Goal: Task Accomplishment & Management: Use online tool/utility

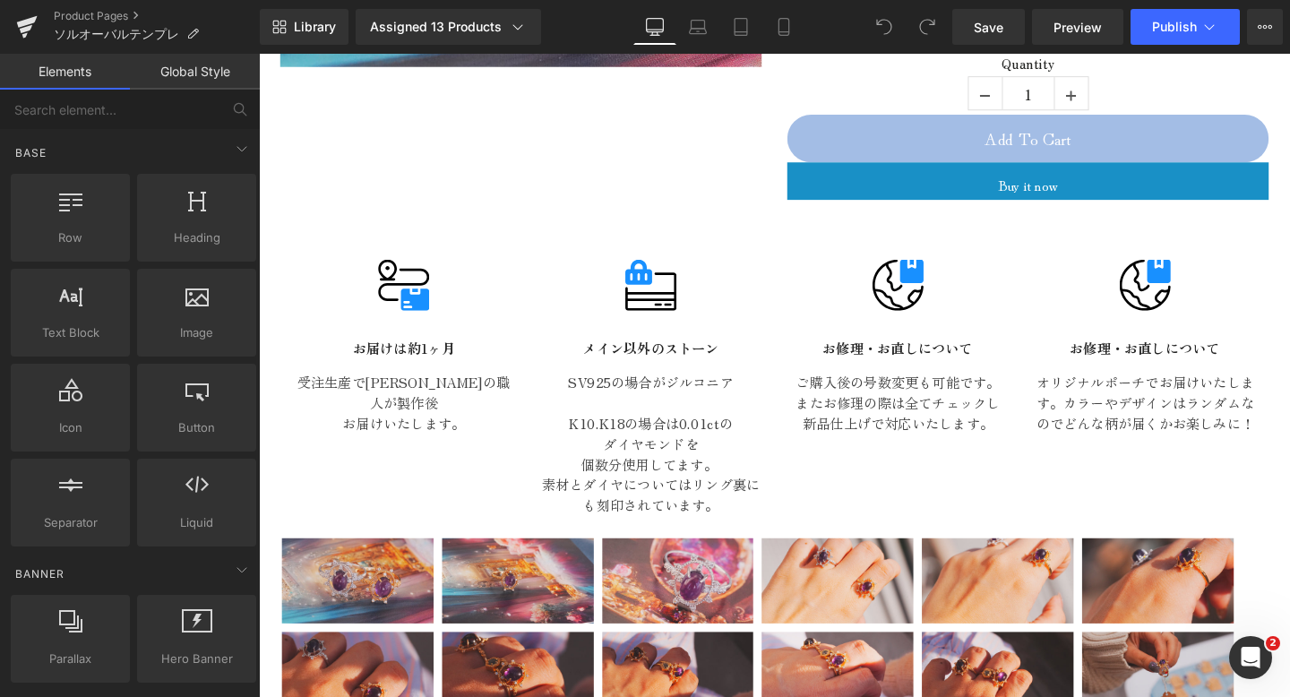
scroll to position [765, 0]
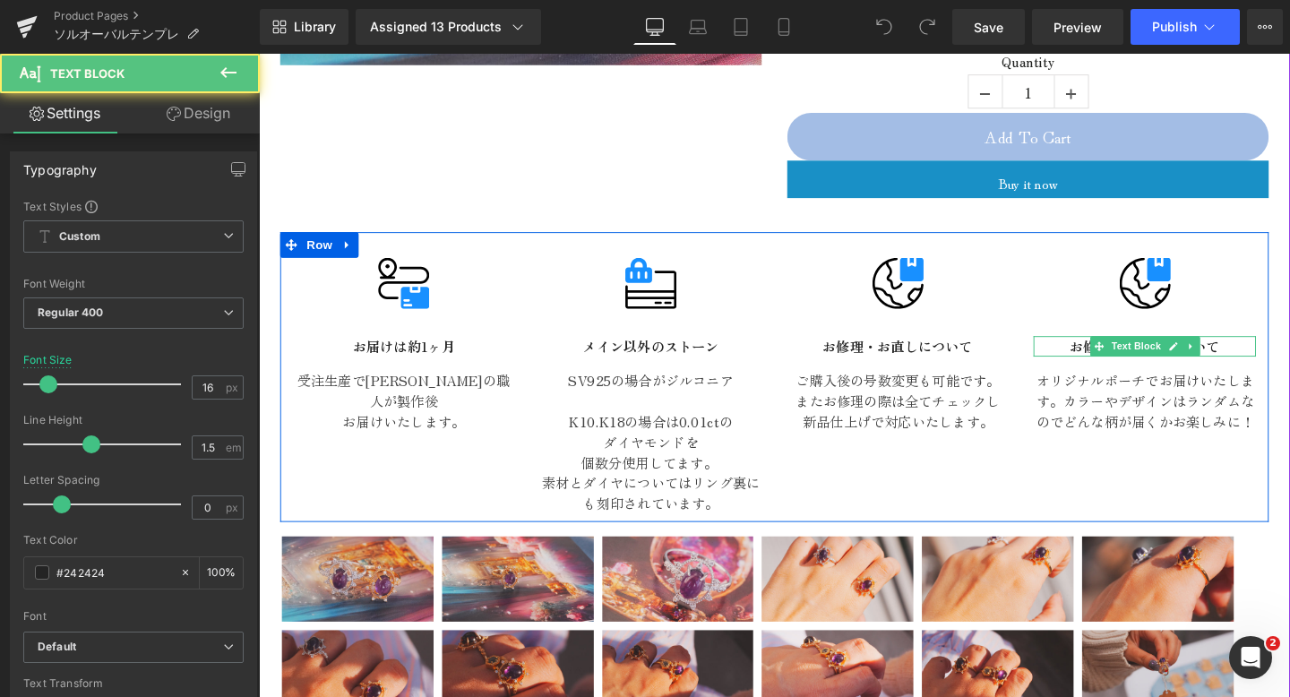
click at [1268, 350] on strong "お修理・お直しについて" at bounding box center [1191, 361] width 158 height 22
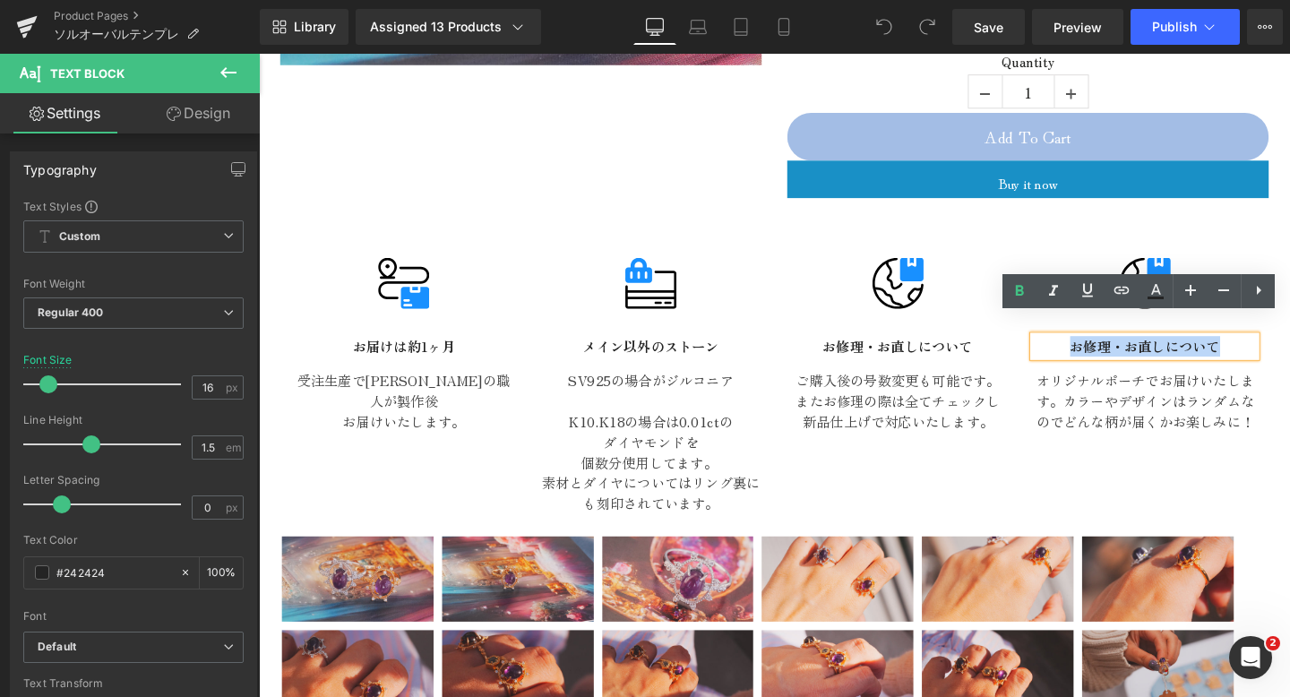
drag, startPoint x: 1278, startPoint y: 344, endPoint x: 1073, endPoint y: 347, distance: 204.3
click at [1073, 350] on p "お修理・お直しについて" at bounding box center [1190, 361] width 234 height 22
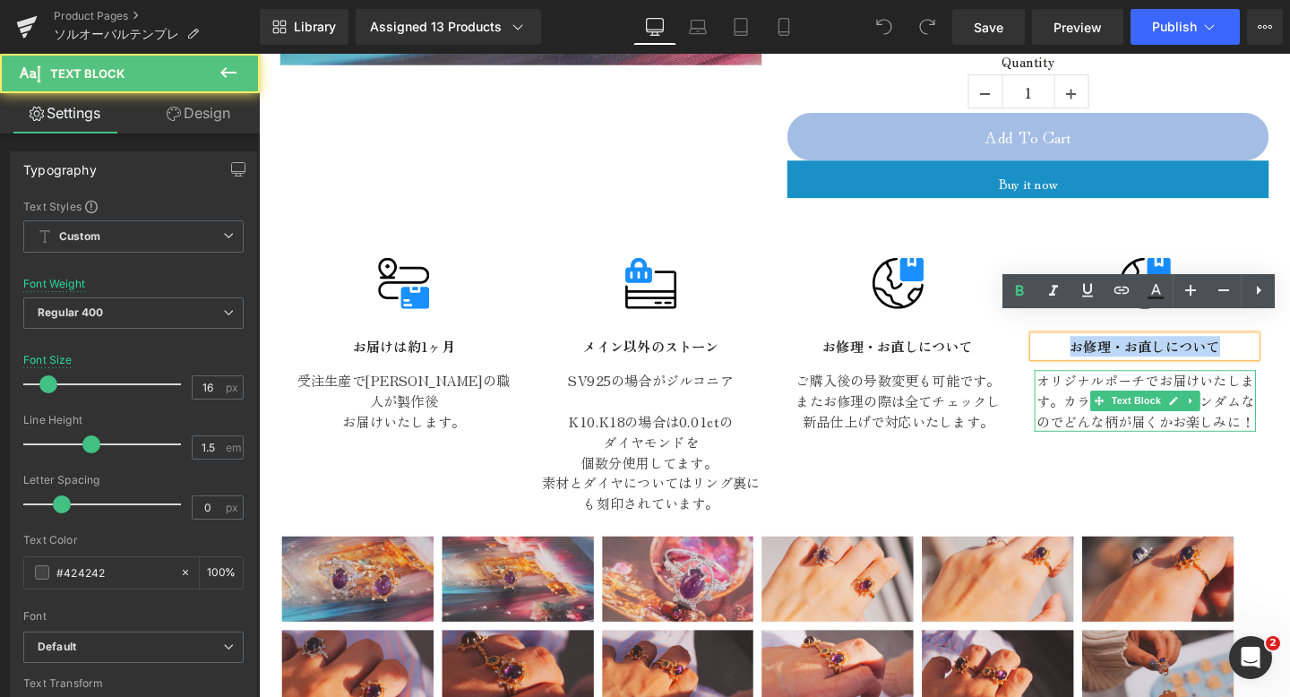
click at [1189, 386] on p "オリジナルポーチでお届けいたします。カラーやデザインはランダムなのでどんな柄が届くかお楽しみに！" at bounding box center [1190, 418] width 233 height 65
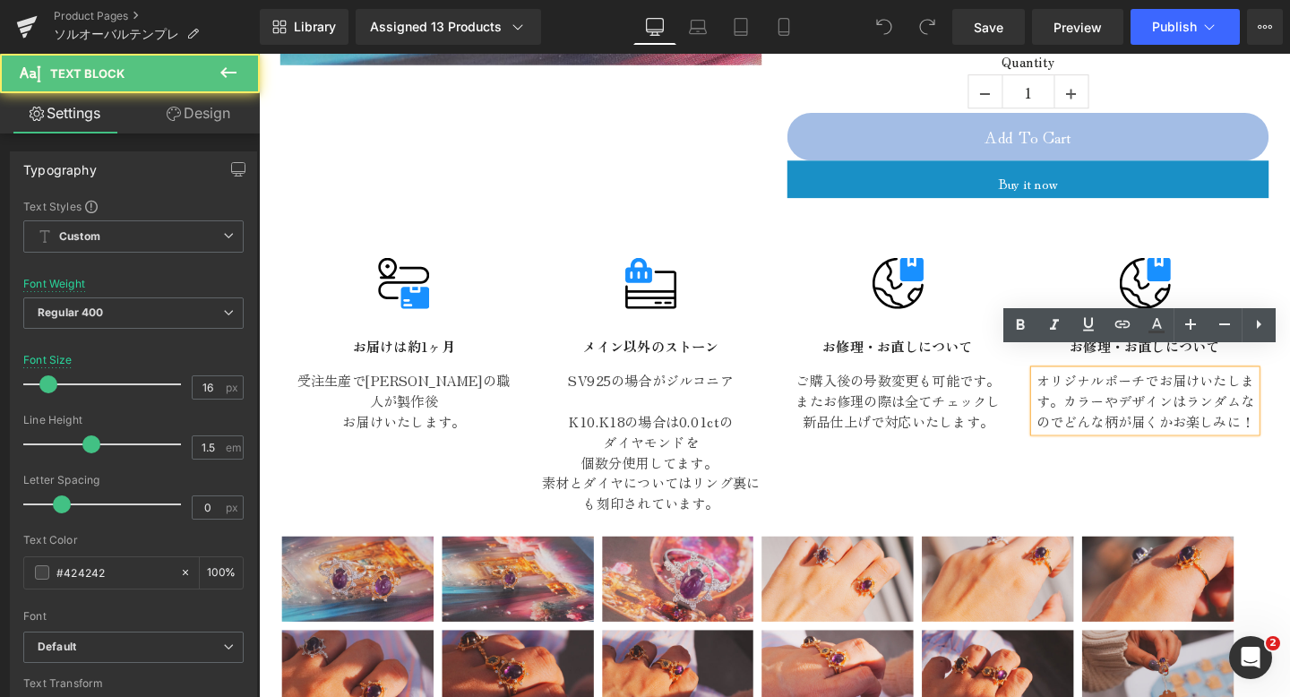
click at [1203, 386] on p "オリジナルポーチでお届けいたします。カラーやデザインはランダムなのでどんな柄が届くかお楽しみに！" at bounding box center [1190, 418] width 233 height 65
click at [1175, 386] on p "オリジナルポーチでお届けいたします。カラーやデザインはランダムなのでどんな柄が届くかお楽しみに！" at bounding box center [1190, 418] width 233 height 65
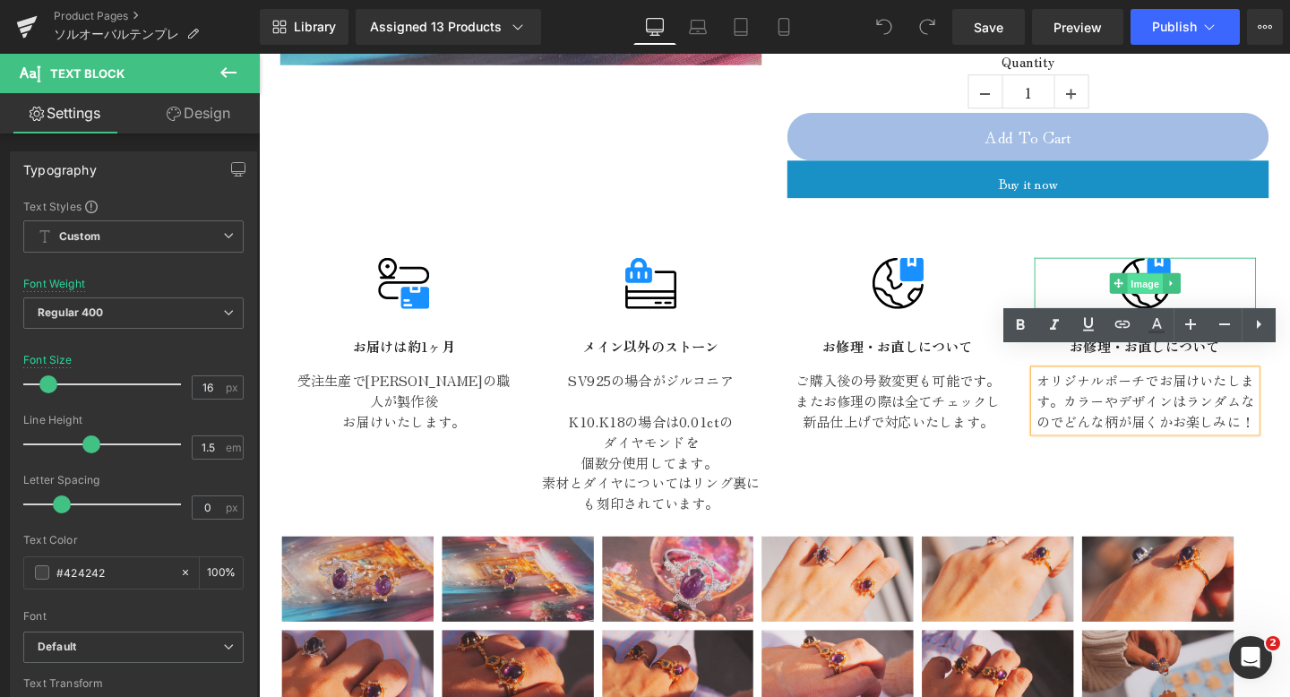
click at [1193, 285] on span "Image" at bounding box center [1191, 296] width 38 height 22
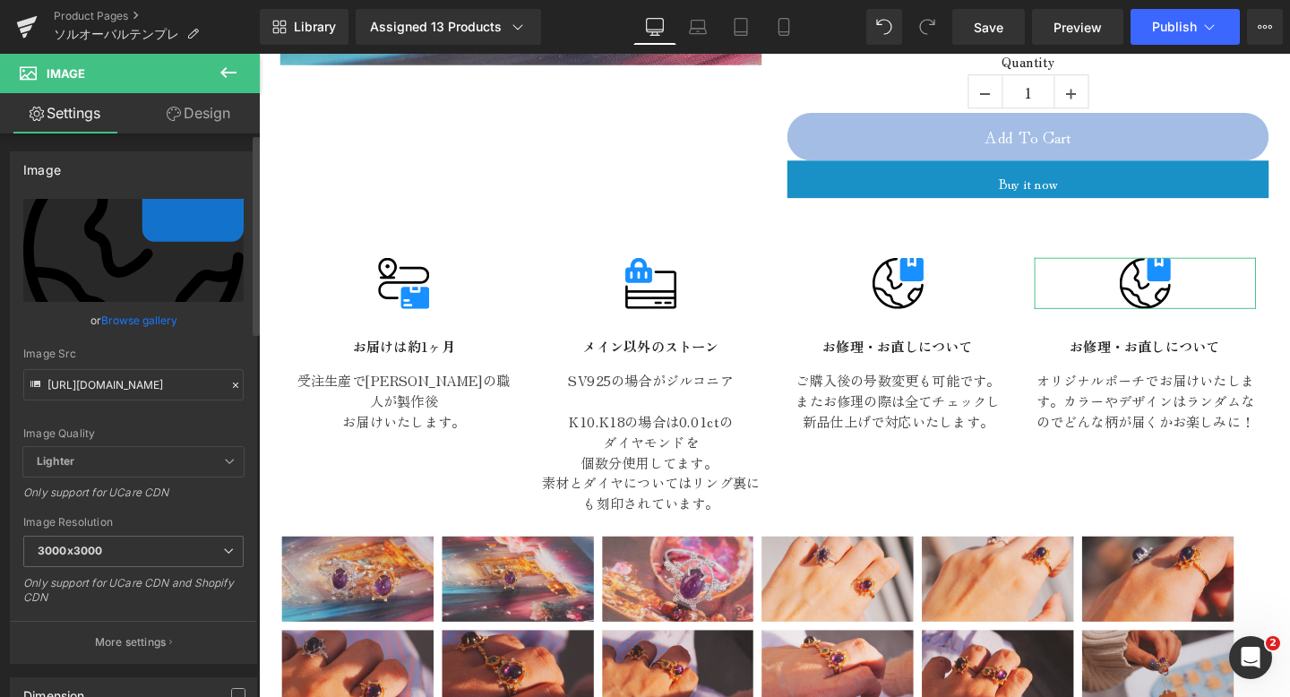
click at [128, 324] on link "Browse gallery" at bounding box center [139, 320] width 76 height 31
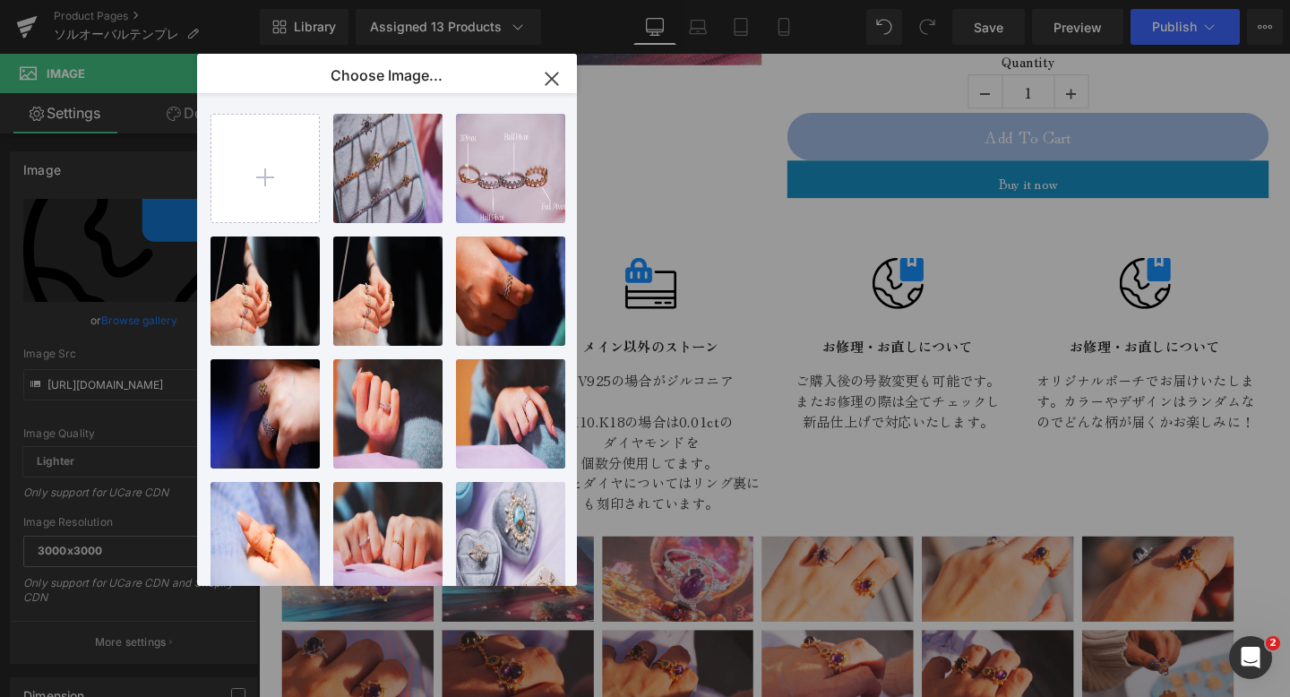
click at [555, 73] on icon "button" at bounding box center [552, 79] width 12 height 12
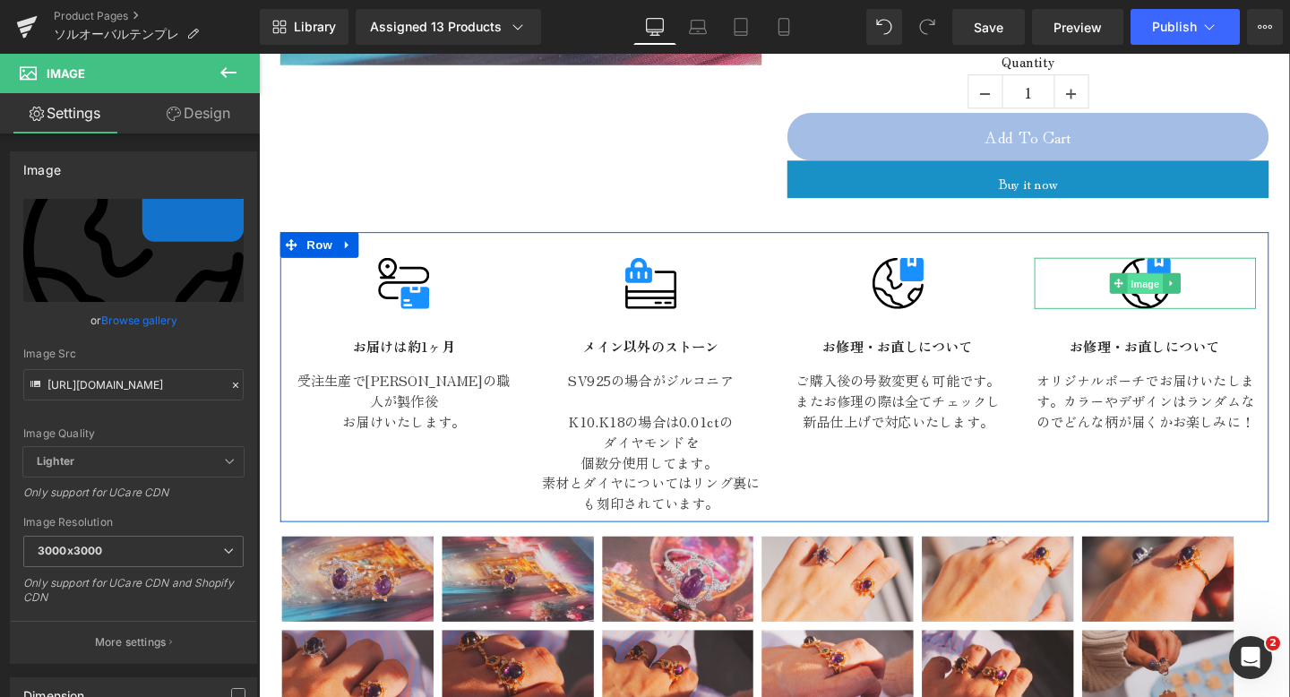
click at [1175, 285] on span "Image" at bounding box center [1191, 296] width 38 height 22
click at [1220, 289] on icon at bounding box center [1219, 294] width 10 height 11
click at [1227, 289] on icon at bounding box center [1228, 294] width 10 height 10
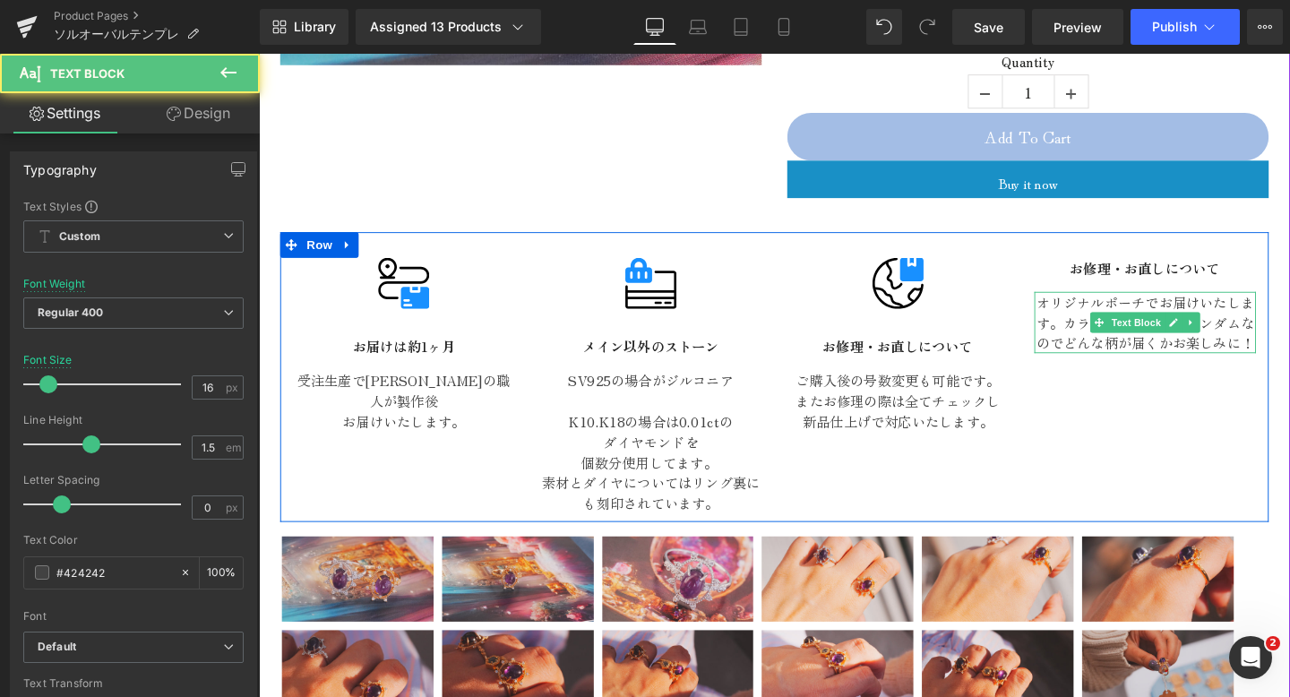
click at [1208, 304] on div at bounding box center [1190, 306] width 233 height 4
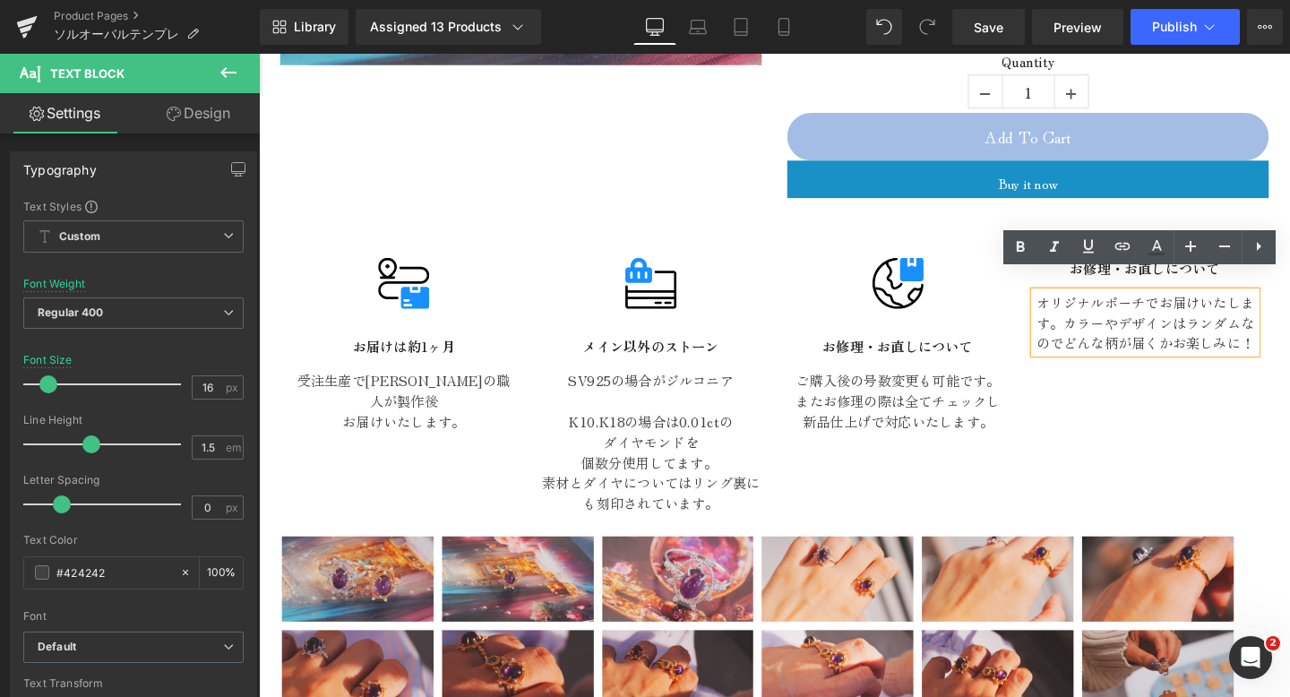
click at [1287, 322] on p "オリジナルポーチでお届けいたします。カラーやデザインはランダムなのでどんな柄が届くかお楽しみに！" at bounding box center [1190, 336] width 233 height 65
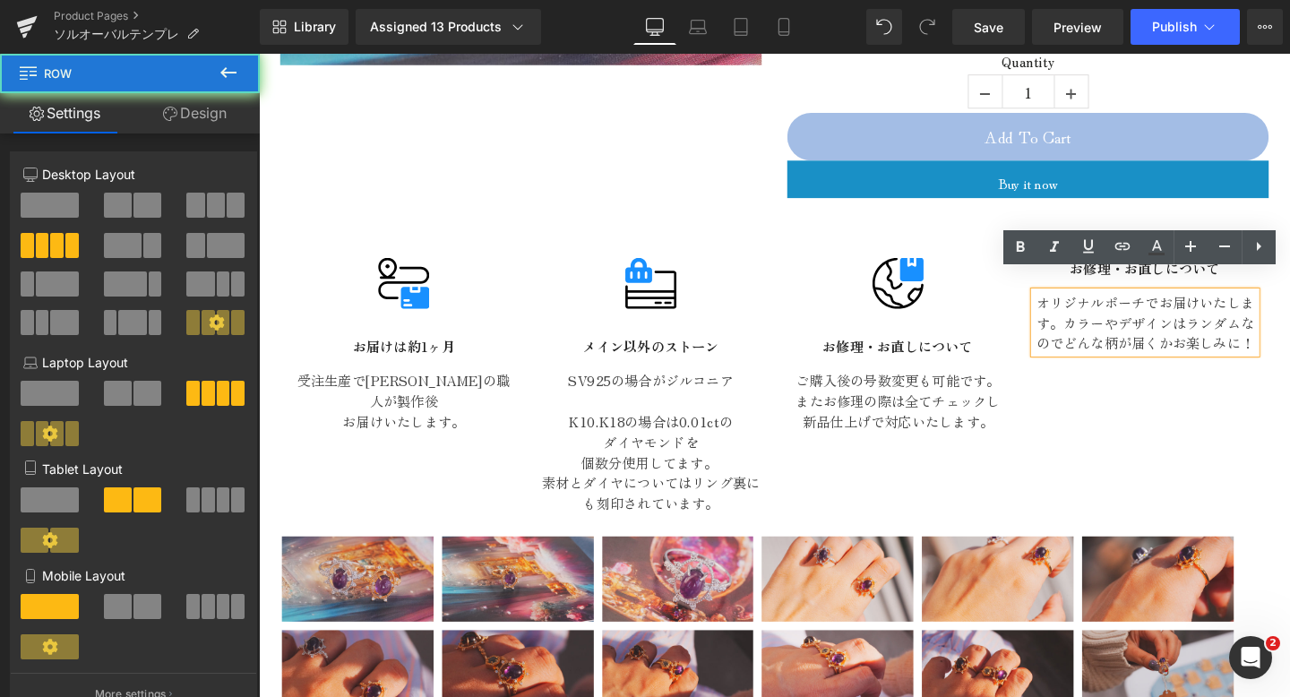
click at [1264, 408] on div "Image お届けは約1ヶ月 Text Block 受注生産で山梨の職人が製作後 お届けいたします。 Text Block Image メイン以外のストーン …" at bounding box center [800, 393] width 1039 height 305
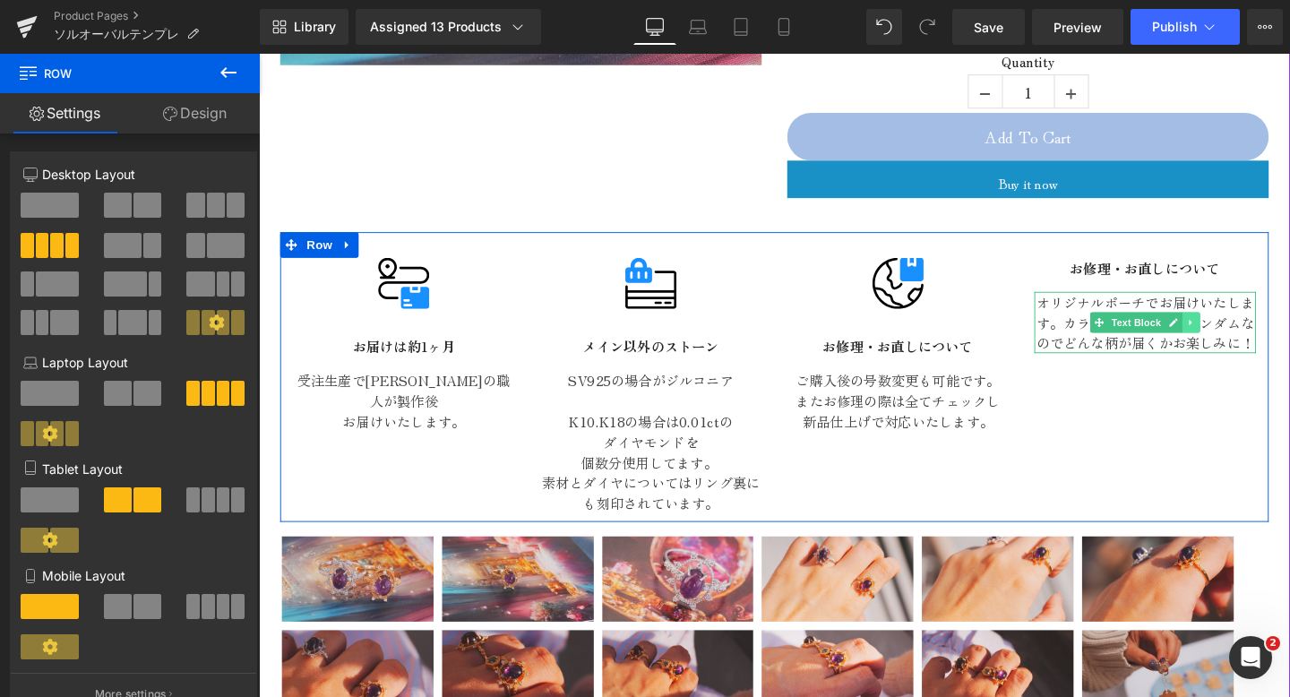
click at [1245, 325] on link at bounding box center [1239, 336] width 19 height 22
click at [1244, 331] on icon at bounding box center [1249, 336] width 10 height 10
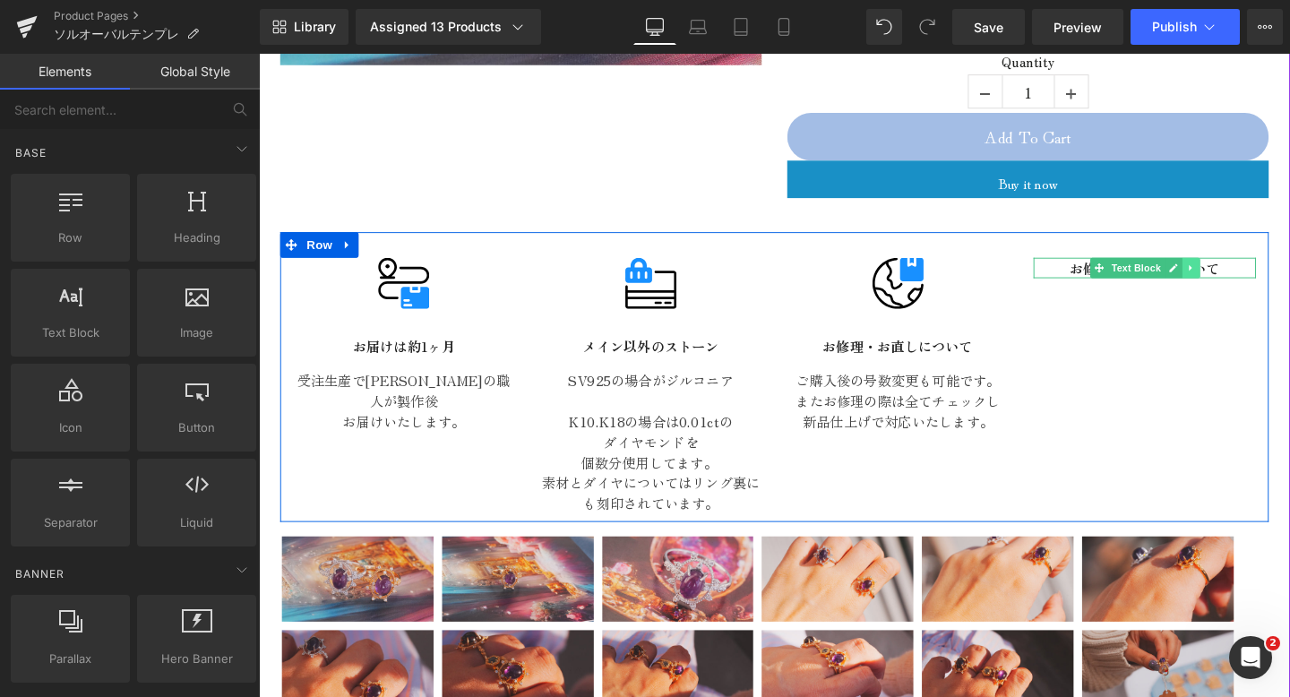
click at [1236, 268] on link at bounding box center [1238, 279] width 19 height 22
click at [1249, 273] on icon at bounding box center [1248, 278] width 10 height 11
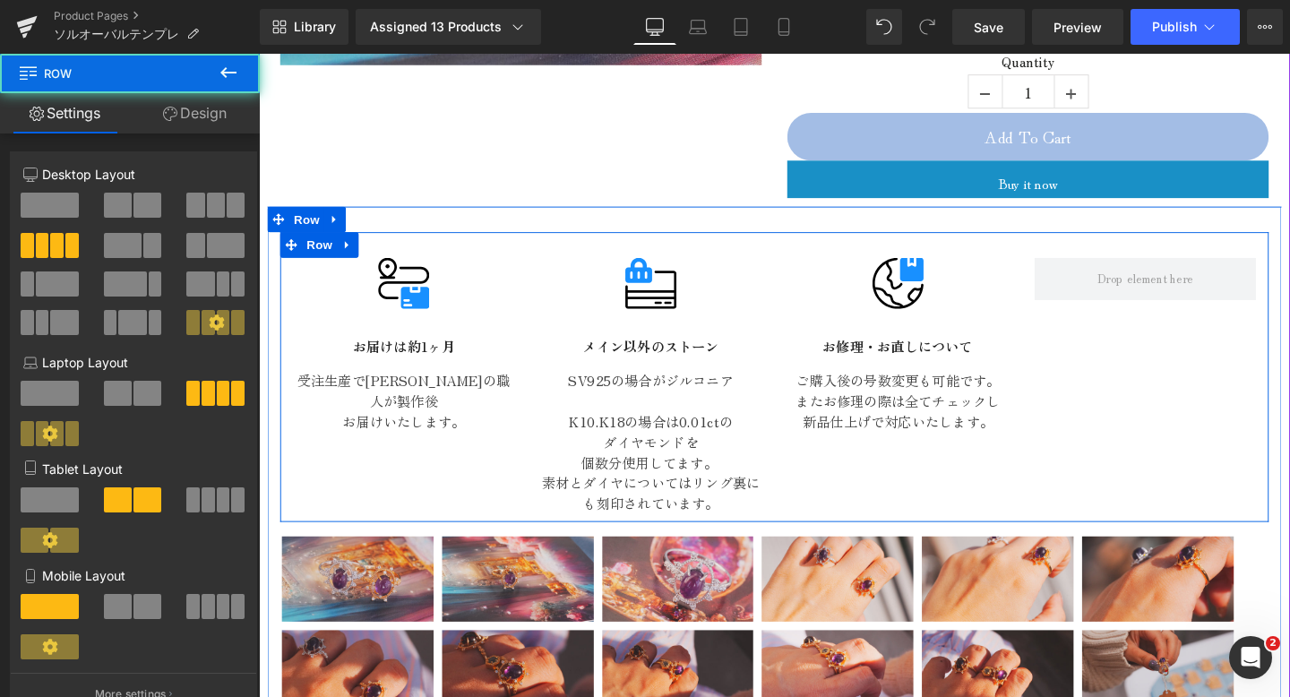
drag, startPoint x: 1158, startPoint y: 284, endPoint x: 1156, endPoint y: 328, distance: 43.9
click at [1156, 328] on div "Image お届けは約1ヶ月 Text Block 受注生産で山梨の職人が製作後 お届けいたします。 Text Block Image メイン以外のストーン …" at bounding box center [800, 393] width 1039 height 305
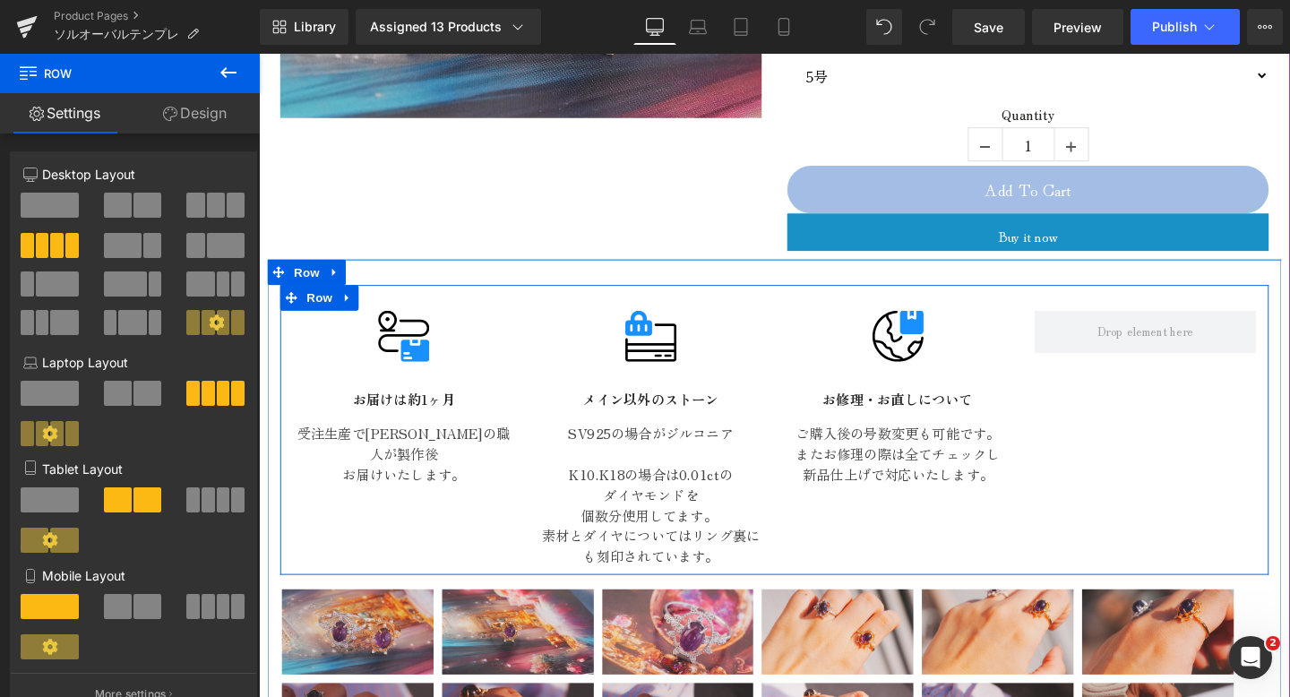
scroll to position [732, 0]
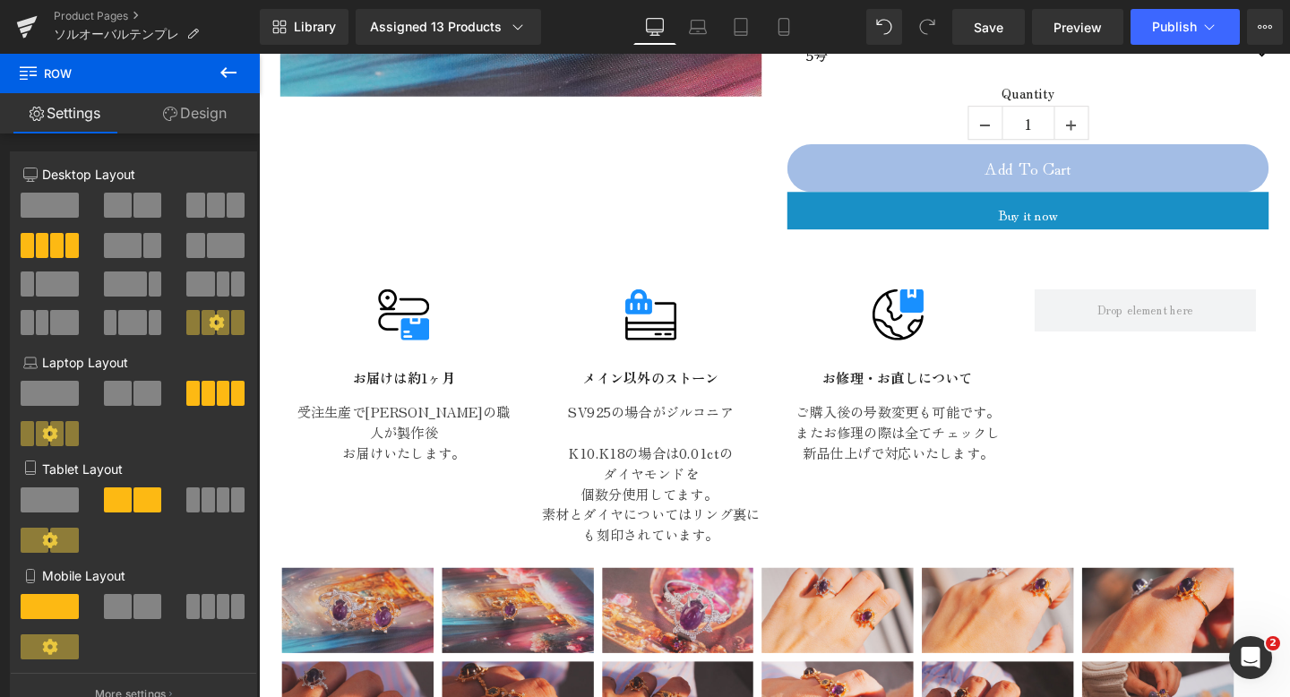
click at [229, 75] on icon at bounding box center [229, 73] width 22 height 22
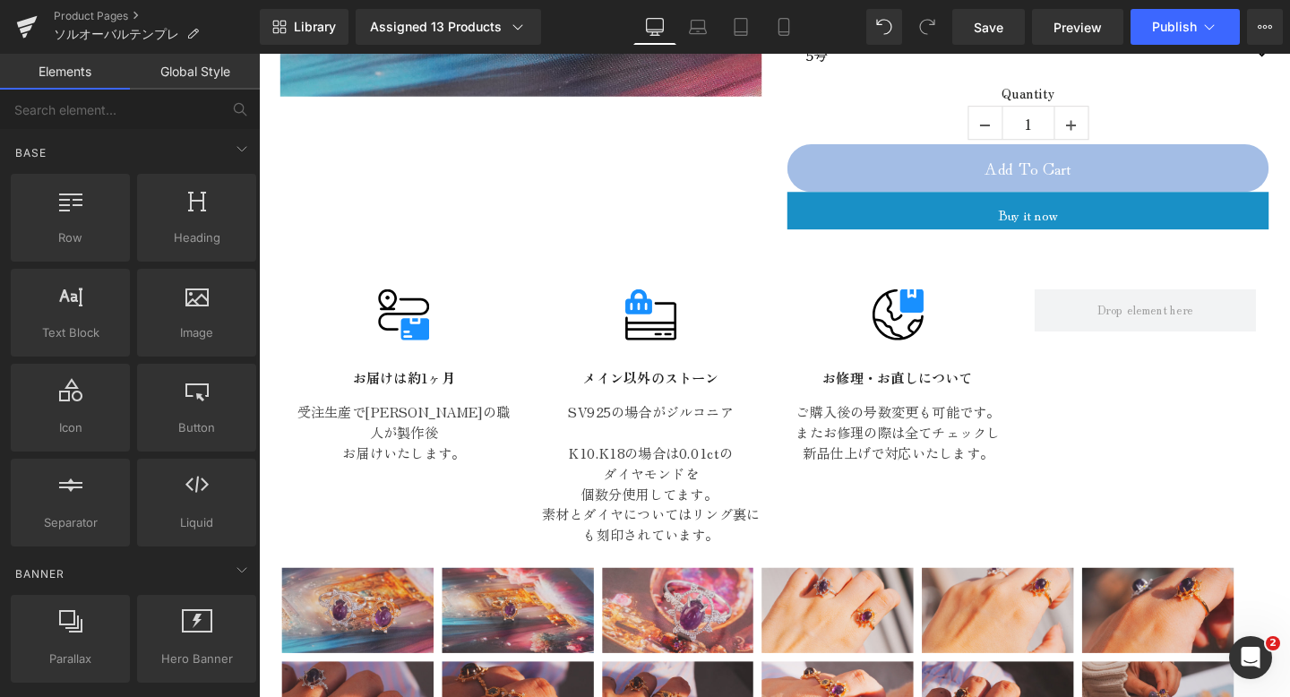
click at [229, 75] on link "Global Style" at bounding box center [195, 72] width 130 height 36
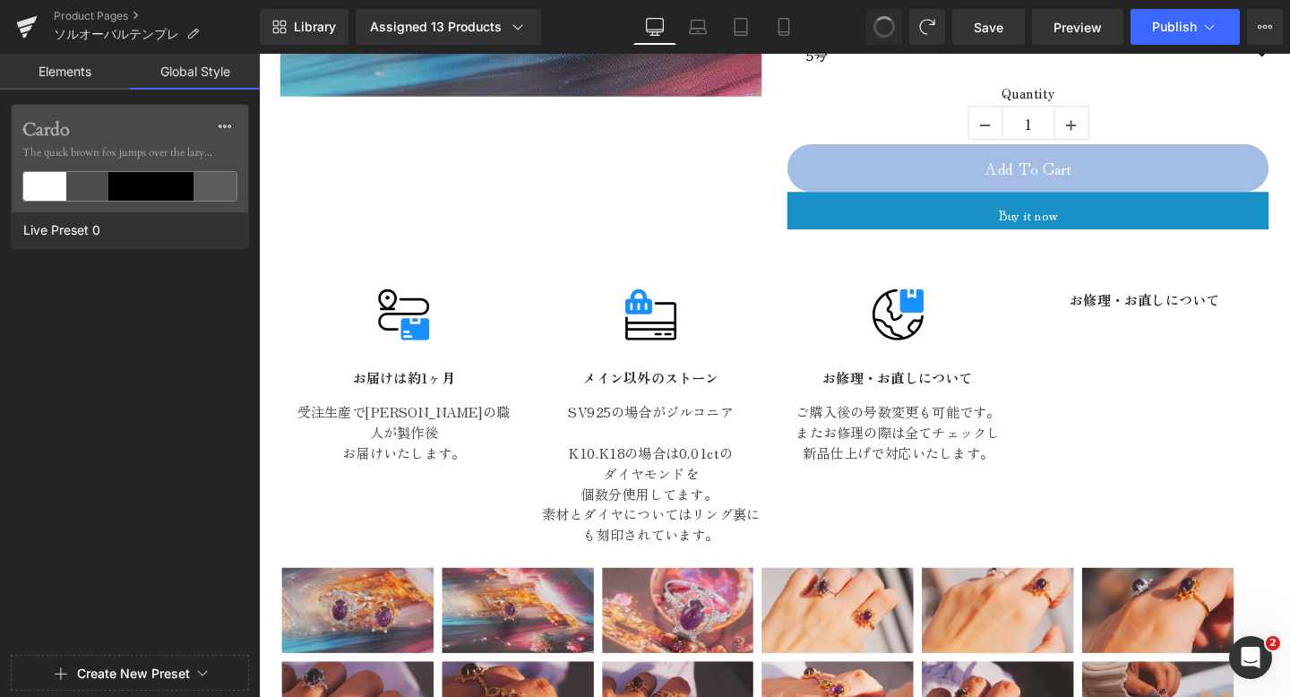
click at [888, 39] on button at bounding box center [884, 27] width 36 height 36
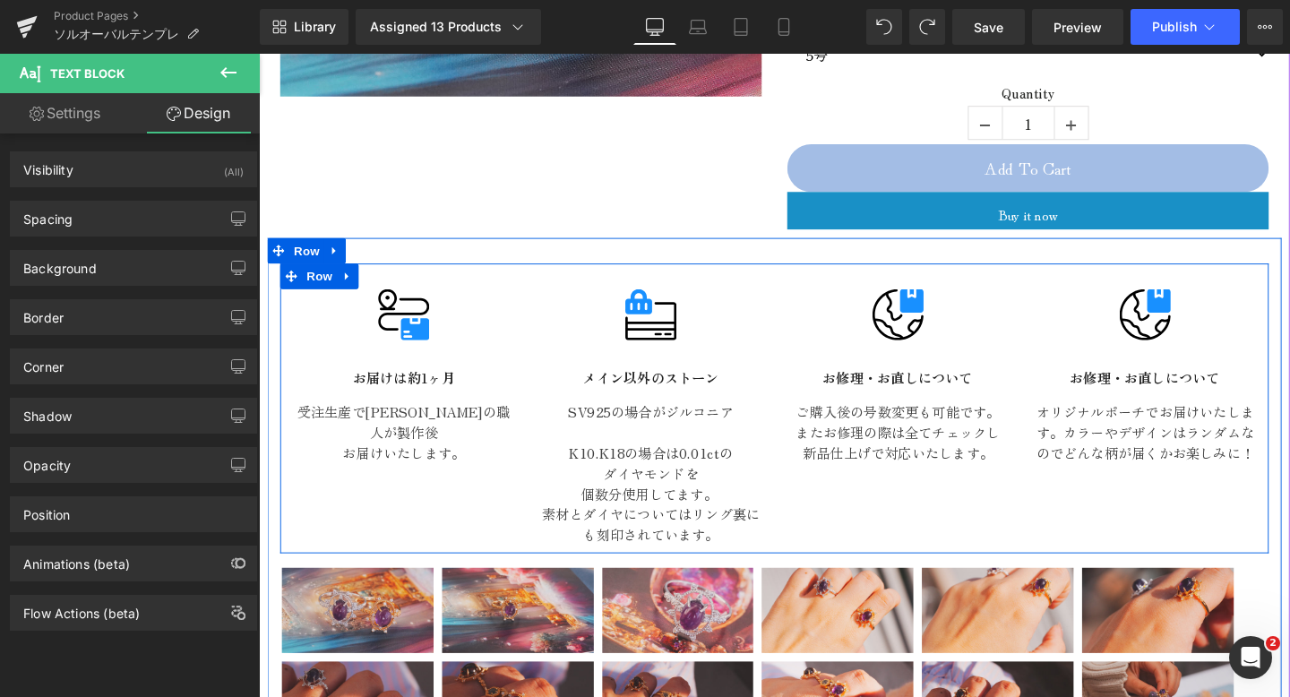
click at [1229, 383] on div "お修理・お直しについて Text Block" at bounding box center [1190, 394] width 234 height 22
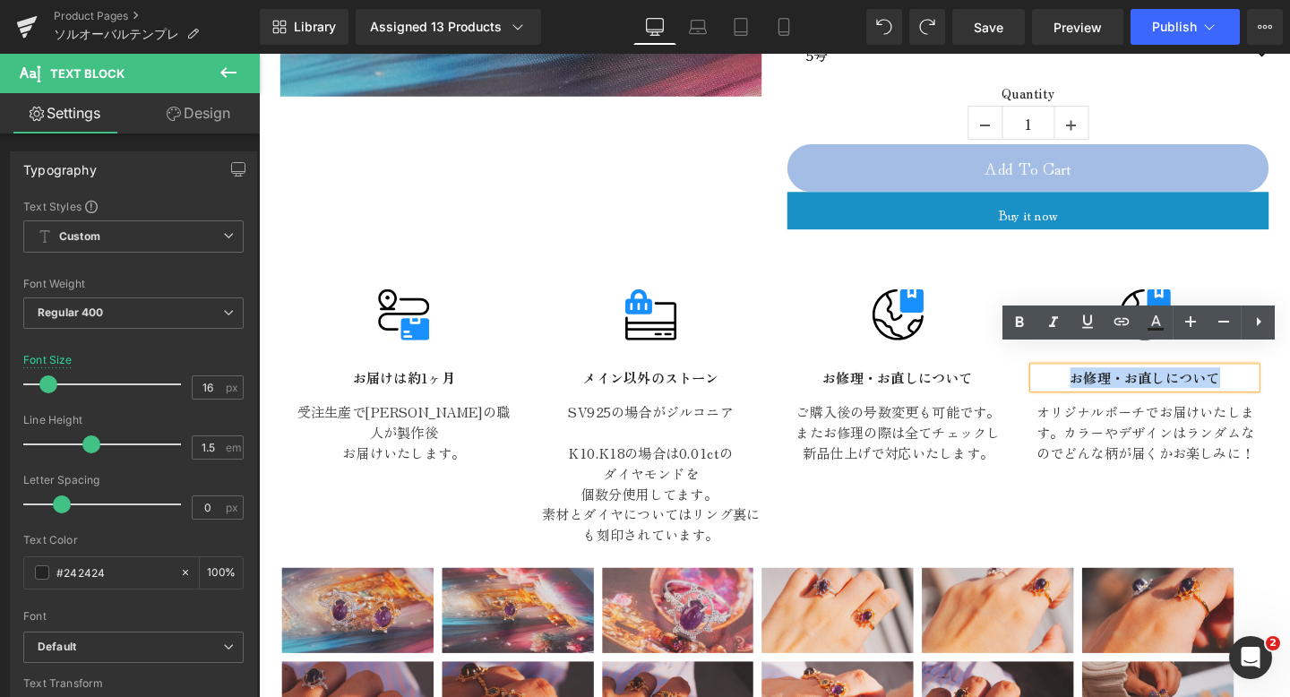
drag, startPoint x: 1282, startPoint y: 372, endPoint x: 1057, endPoint y: 361, distance: 225.1
click at [1057, 361] on div "Image お届けは約1ヶ月 Text Block 受注生産で山梨の職人が製作後 お届けいたします。 Text Block Image メイン以外のストーン …" at bounding box center [800, 426] width 1039 height 305
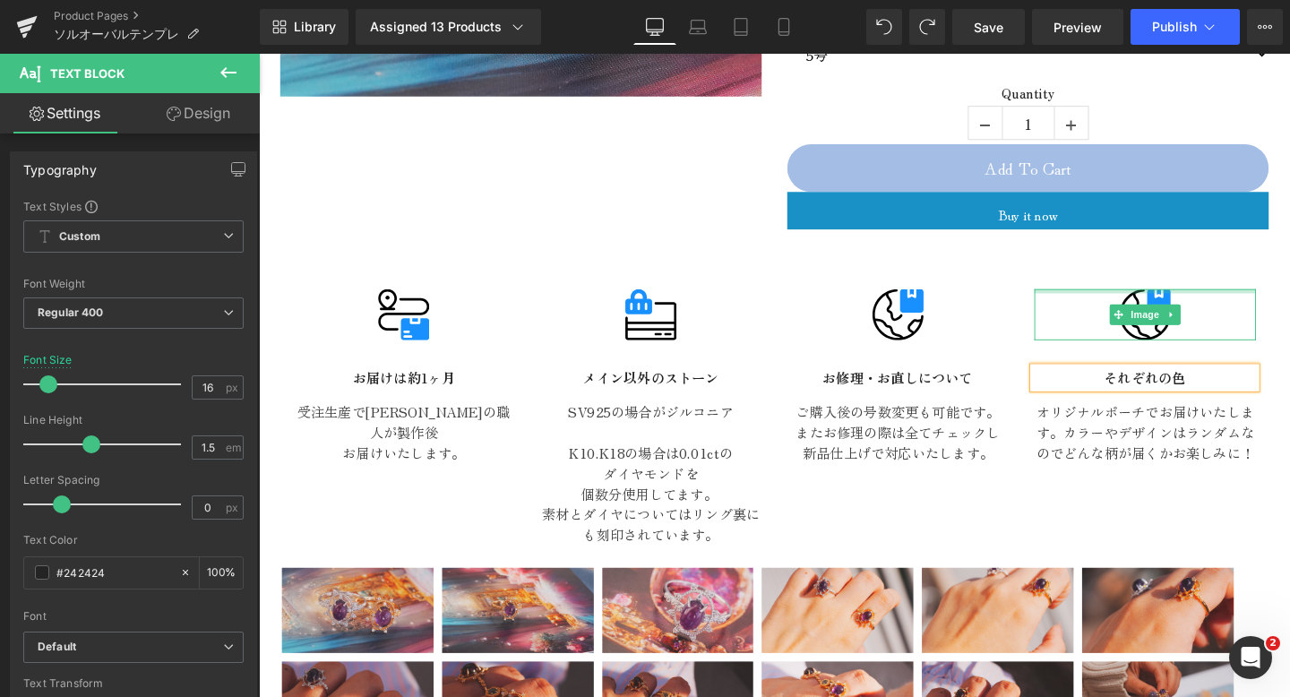
click at [1205, 301] on div at bounding box center [1190, 303] width 233 height 4
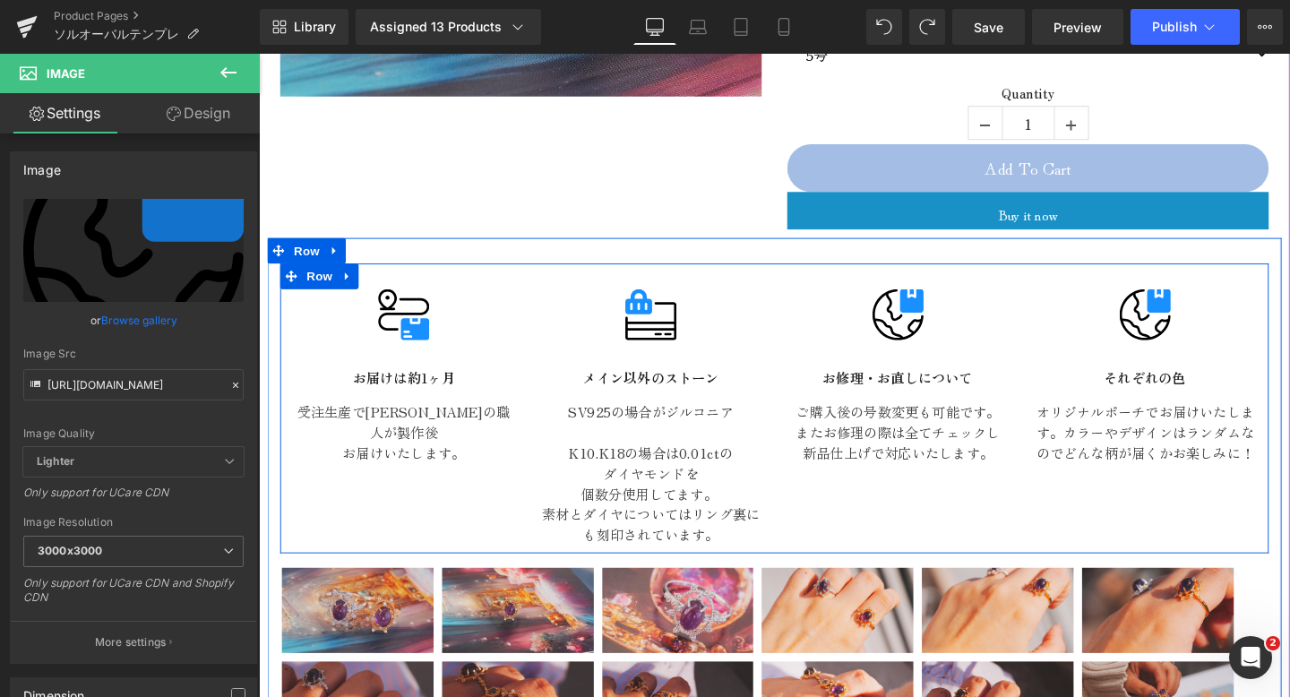
click at [1183, 356] on div "Image それぞれの色 Text Block オリジナルポーチでお届けいたします。カラーやデザインはランダムなのでどんな柄が届くかお楽しみに！ Text B…" at bounding box center [1191, 392] width 260 height 183
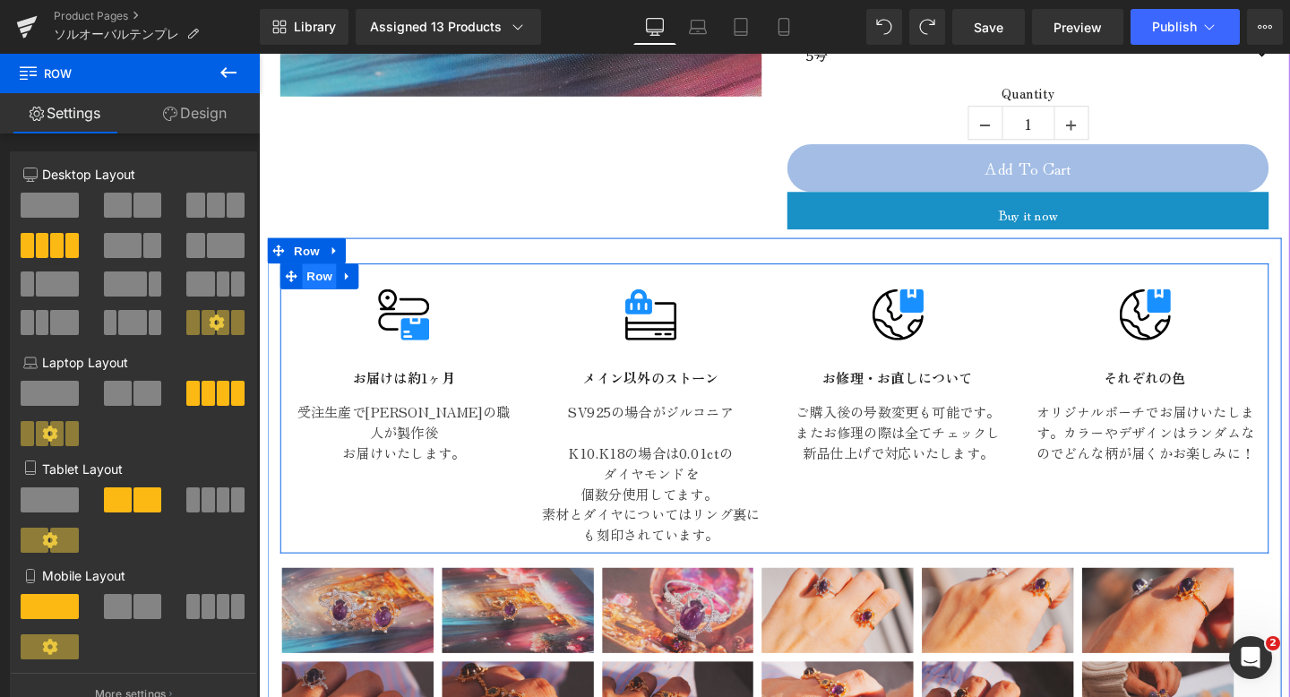
click at [329, 274] on span "Row" at bounding box center [323, 287] width 36 height 27
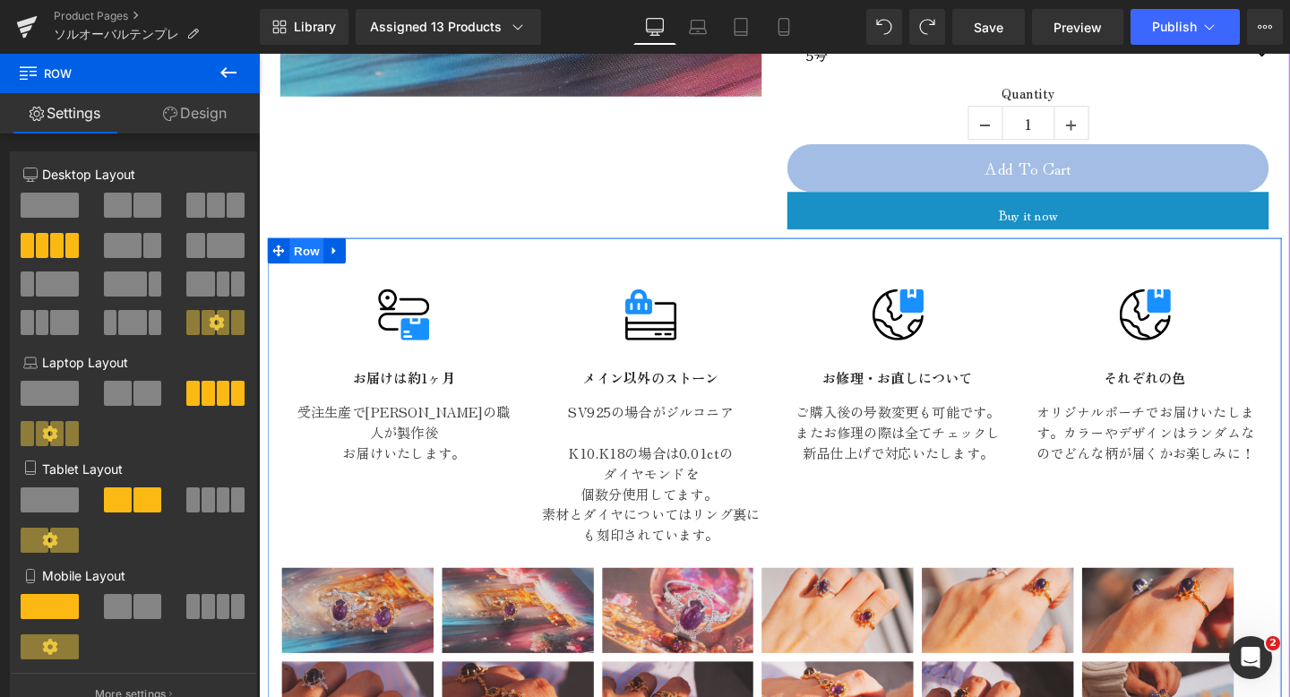
click at [311, 247] on span "Row" at bounding box center [309, 260] width 36 height 27
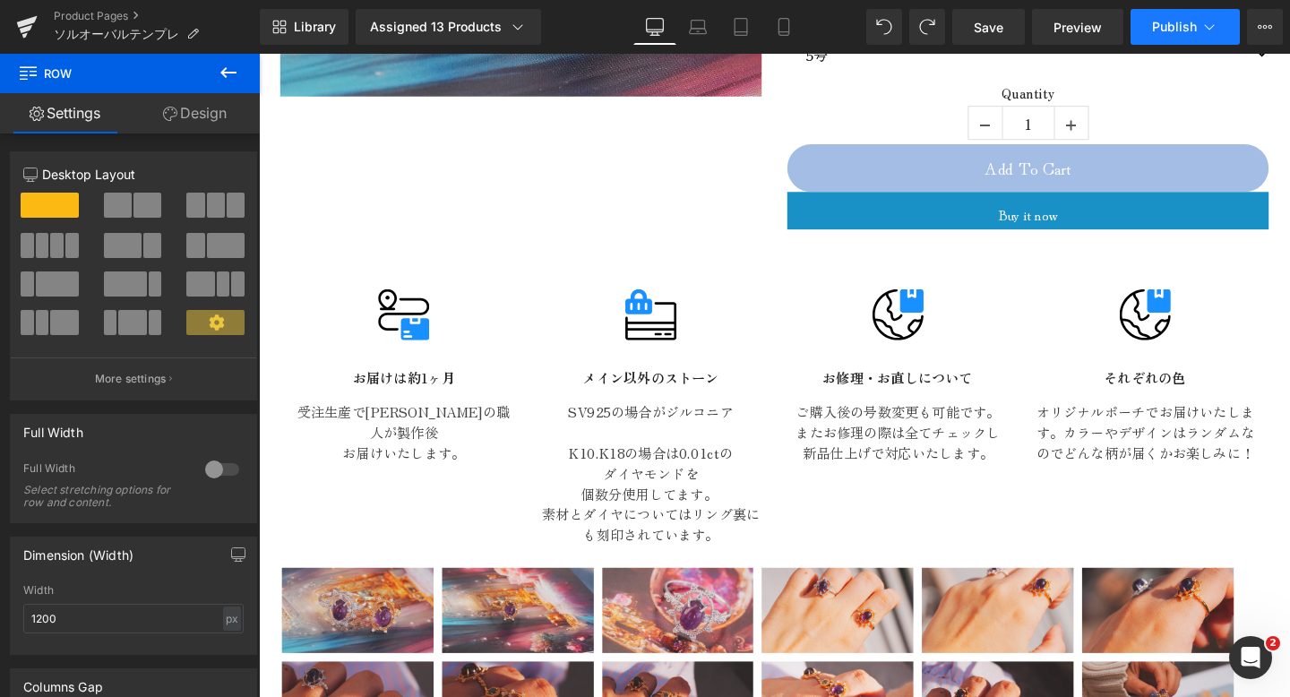
click at [1197, 34] on button "Publish" at bounding box center [1185, 27] width 109 height 36
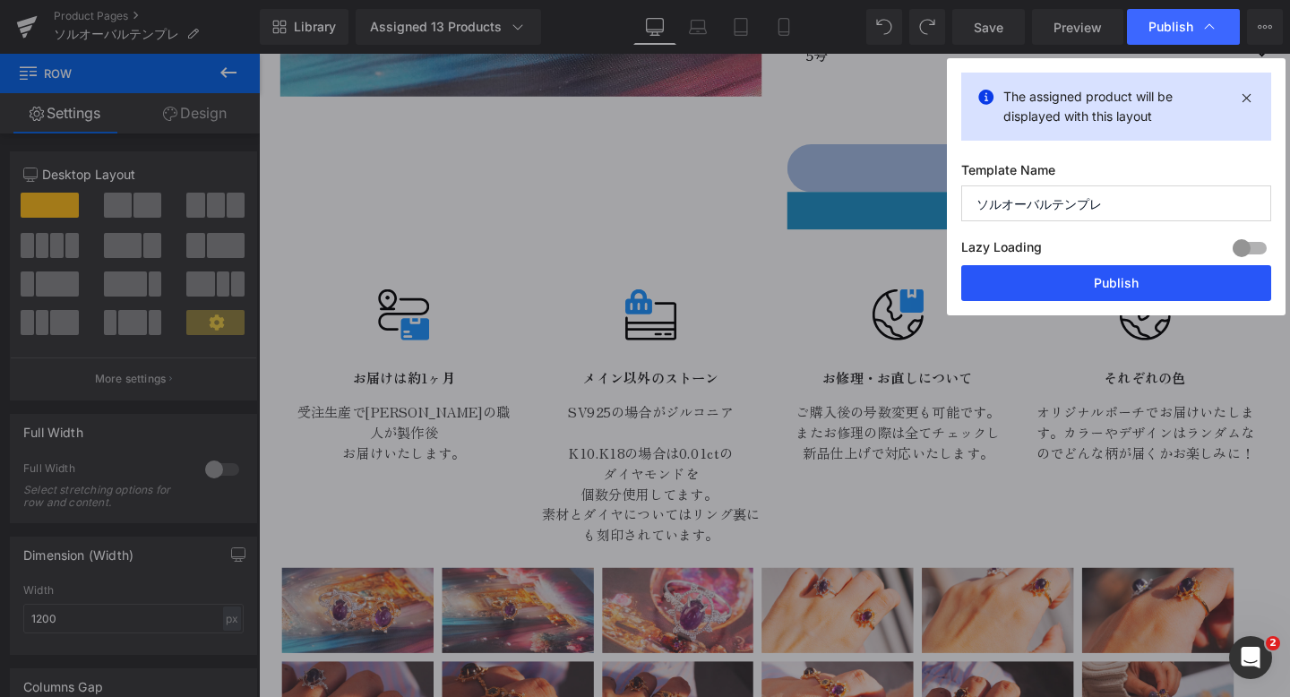
click at [1098, 293] on button "Publish" at bounding box center [1116, 283] width 310 height 36
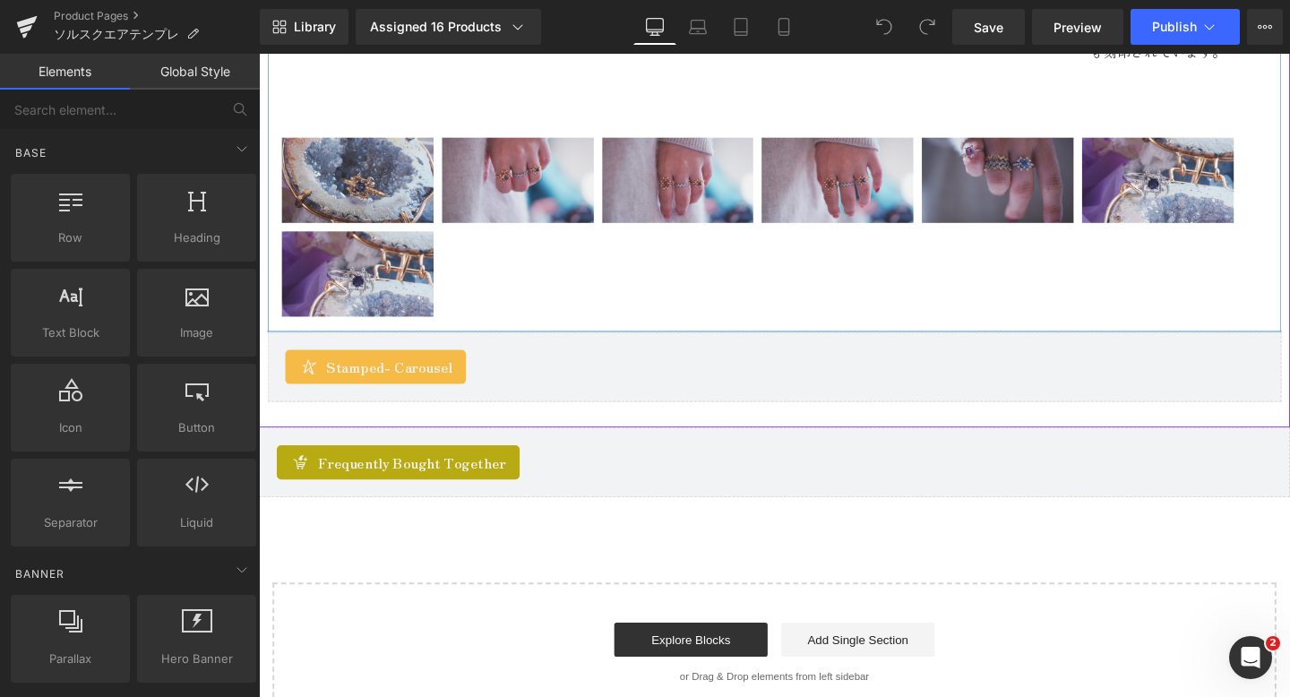
scroll to position [1426, 0]
